Goal: Information Seeking & Learning: Check status

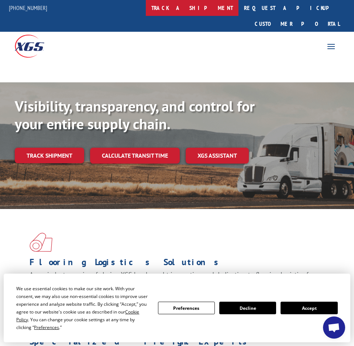
click at [193, 13] on link "track a shipment" at bounding box center [192, 8] width 93 height 16
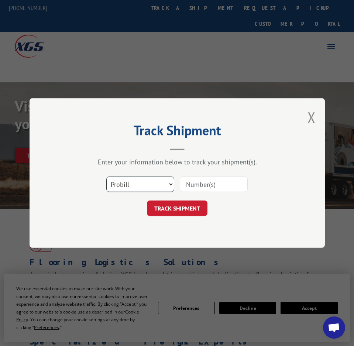
click at [131, 186] on select "Select category... Probill BOL PO" at bounding box center [140, 183] width 68 height 15
select select "po"
click at [106, 176] on select "Select category... Probill BOL PO" at bounding box center [140, 183] width 68 height 15
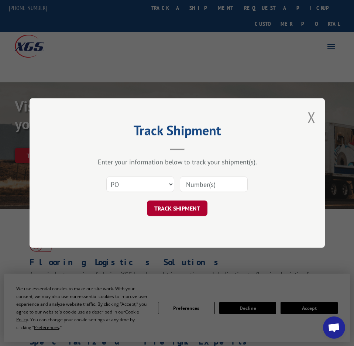
drag, startPoint x: 188, startPoint y: 186, endPoint x: 185, endPoint y: 212, distance: 26.0
click at [188, 186] on input at bounding box center [214, 183] width 68 height 15
paste input "01492058"
type input "01492058"
click at [185, 212] on button "TRACK SHIPMENT" at bounding box center [177, 207] width 60 height 15
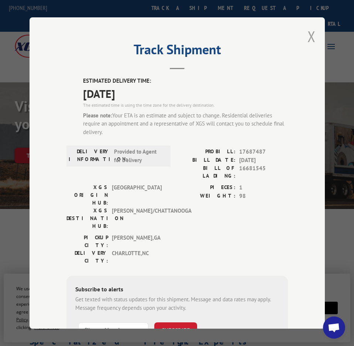
click at [307, 38] on button "Close modal" at bounding box center [311, 37] width 8 height 20
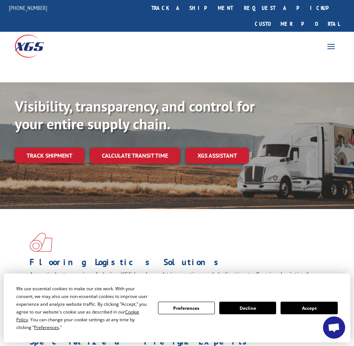
click at [297, 305] on button "Accept" at bounding box center [308, 307] width 57 height 13
